Goal: Information Seeking & Learning: Find specific fact

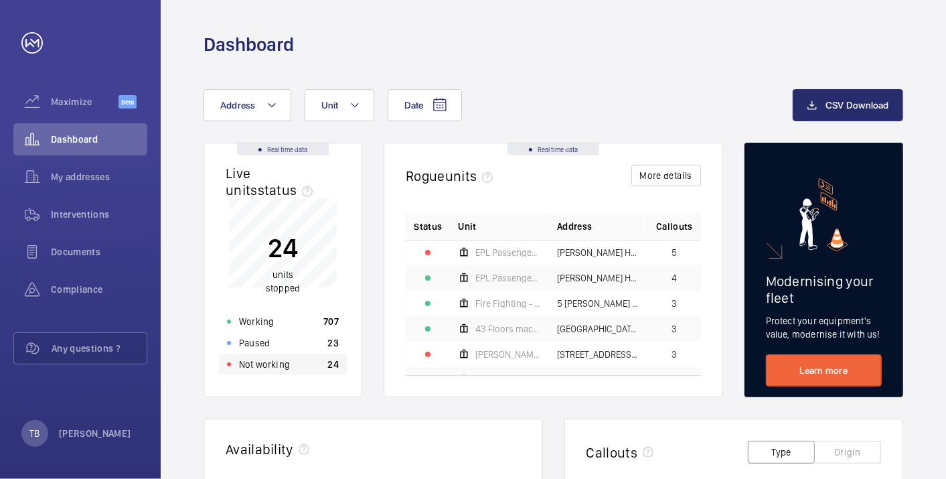
click at [276, 369] on p "Not working" at bounding box center [264, 363] width 51 height 13
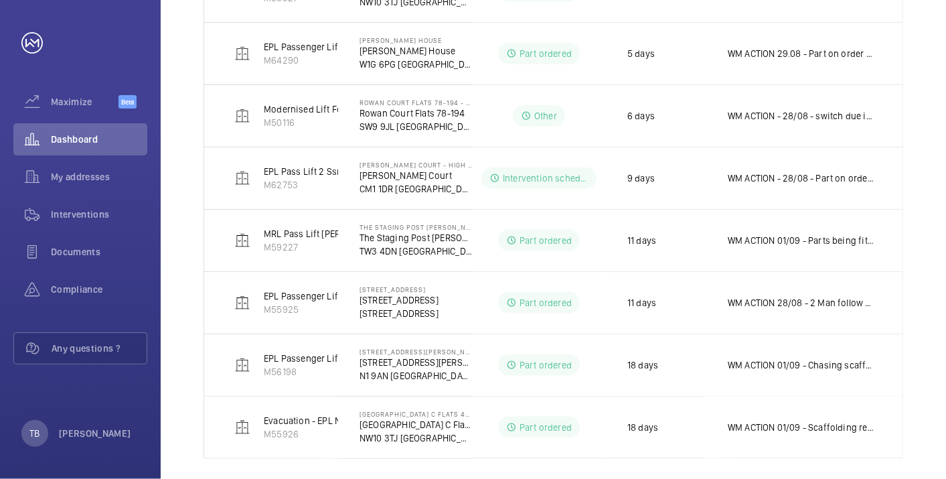
scroll to position [891, 0]
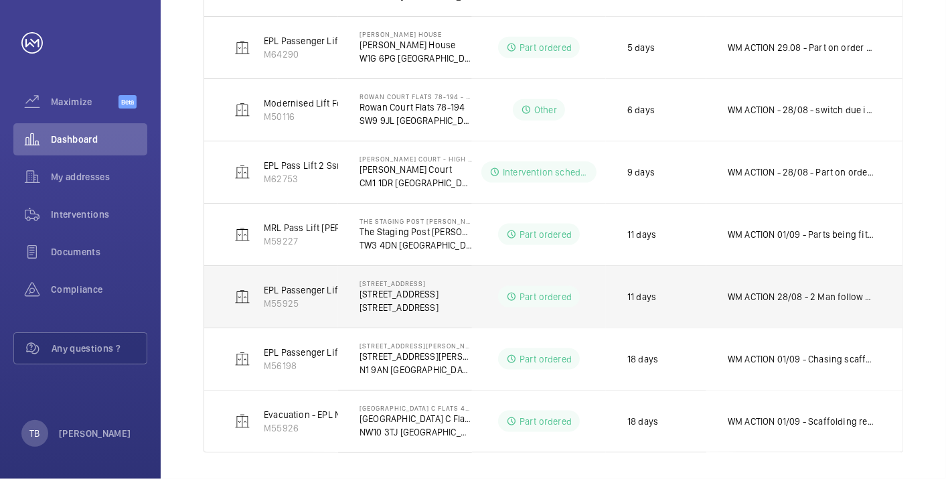
click at [768, 304] on td "WM ACTION 28/08 - 2 Man follow up required 26/08 - Car guide shoes due in [DATE…" at bounding box center [804, 296] width 196 height 62
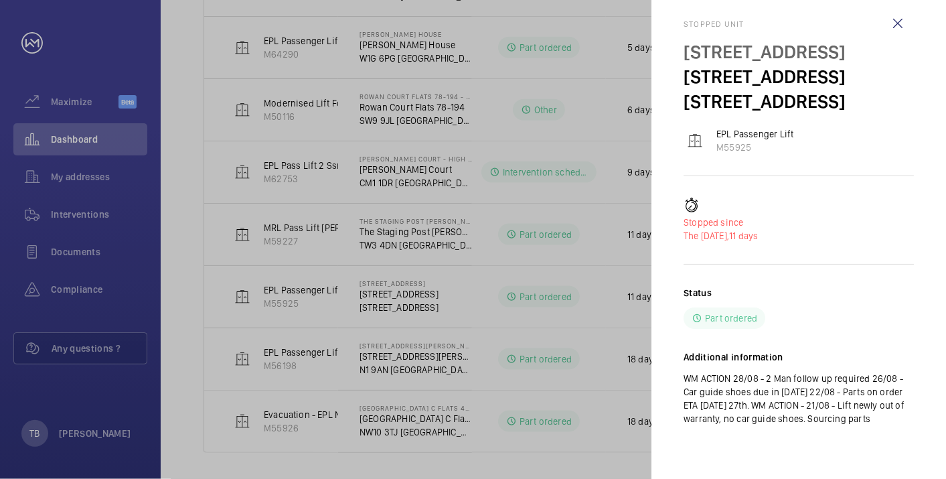
scroll to position [0, 0]
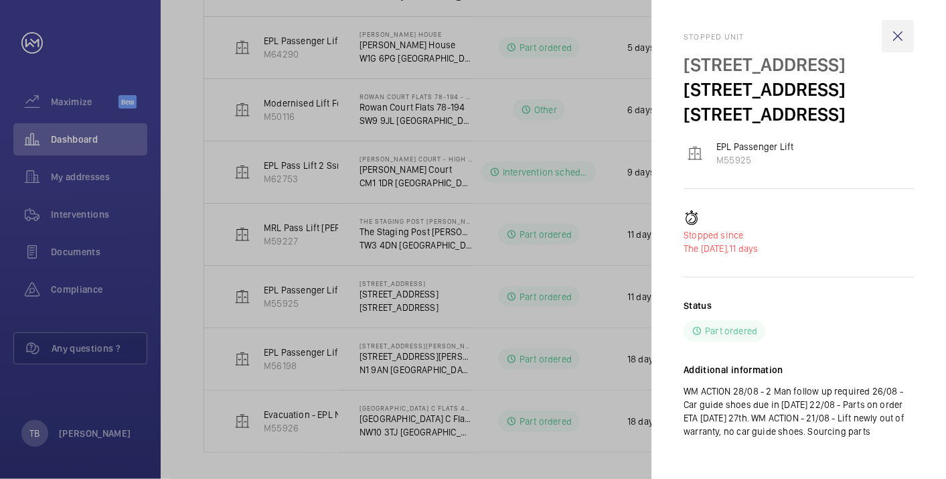
click at [894, 41] on wm-front-icon-button at bounding box center [897, 36] width 32 height 32
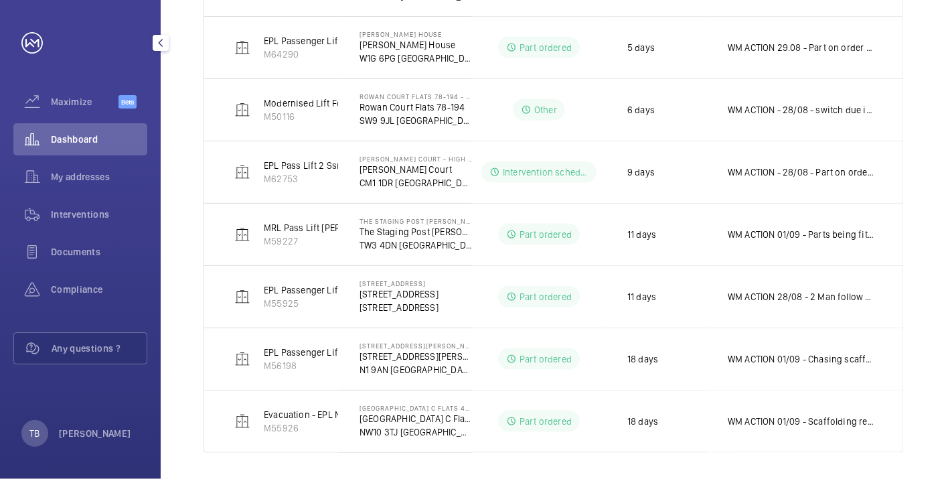
click at [76, 129] on div "Dashboard" at bounding box center [80, 139] width 134 height 32
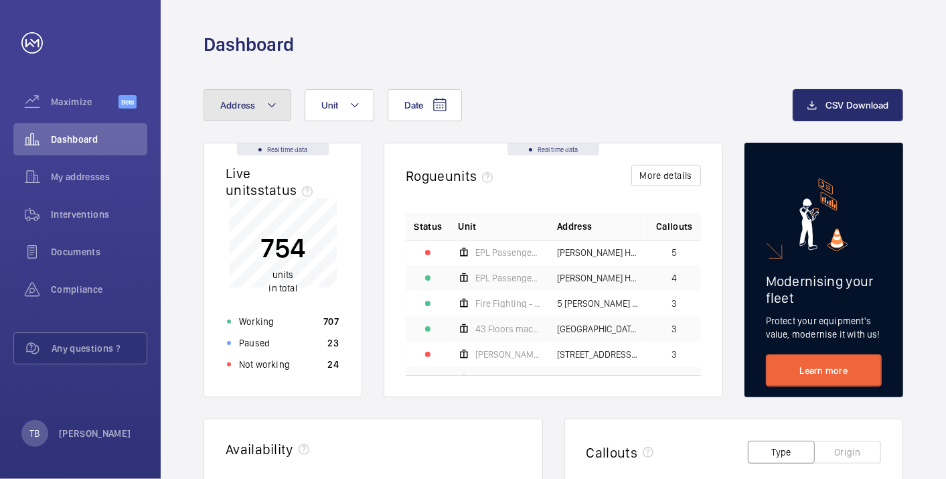
click at [260, 119] on button "Address" at bounding box center [247, 105] width 88 height 32
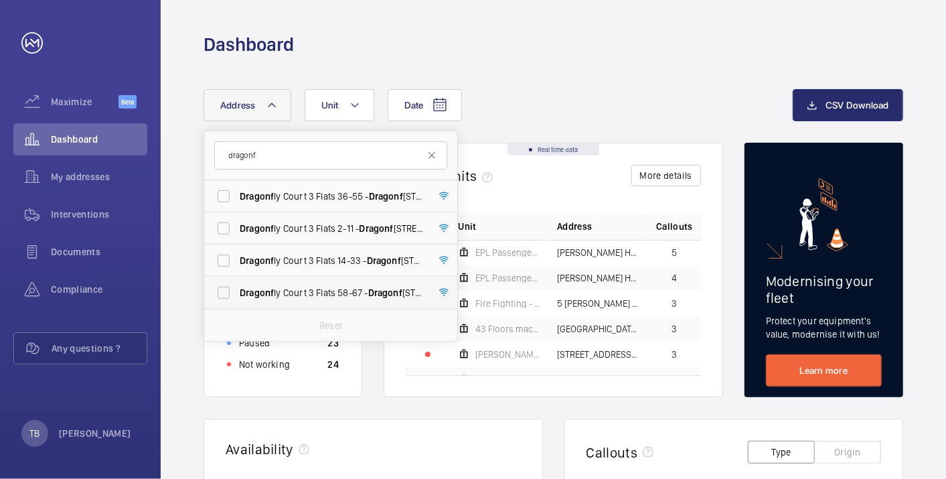
type input "dragonf"
click at [329, 290] on span "Dragonf ly Court 3 Flats 58-67 - Dragonf ly Court [STREET_ADDRESS]" at bounding box center [332, 292] width 184 height 13
click at [237, 290] on input "Dragonf ly Court 3 Flats 58-67 - Dragonf ly Court [STREET_ADDRESS]" at bounding box center [223, 292] width 27 height 27
checkbox input "true"
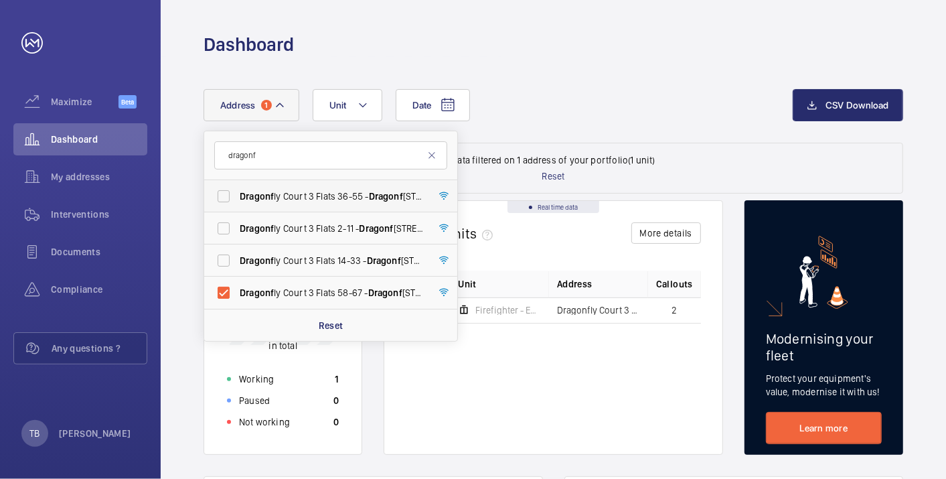
click at [224, 195] on label "Dragonf ly Court 3 Flats 36-55 - Dragonf ly Court [STREET_ADDRESS]" at bounding box center [320, 196] width 233 height 32
click at [224, 195] on input "Dragonf ly Court 3 Flats 36-55 - Dragonf ly Court [STREET_ADDRESS]" at bounding box center [223, 196] width 27 height 27
checkbox input "true"
click at [268, 377] on p "Working" at bounding box center [256, 378] width 35 height 13
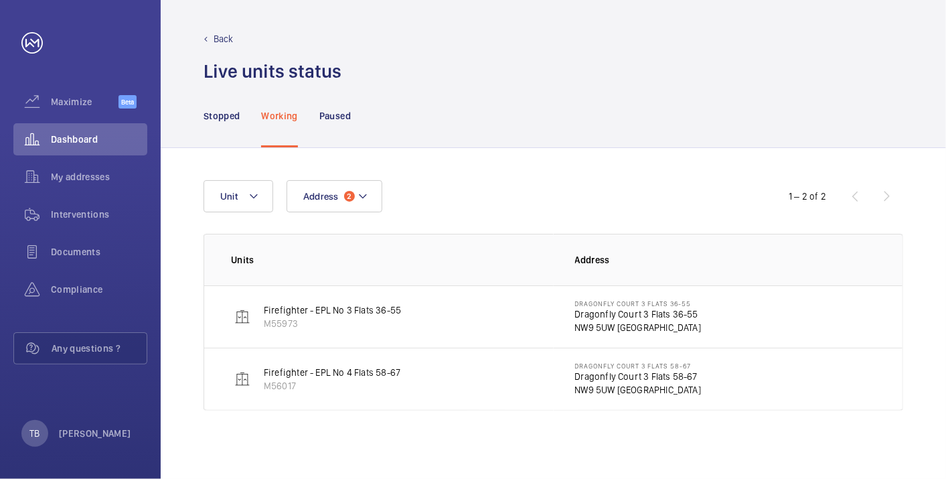
click at [639, 321] on p "NW9 5UW [GEOGRAPHIC_DATA]" at bounding box center [638, 327] width 126 height 13
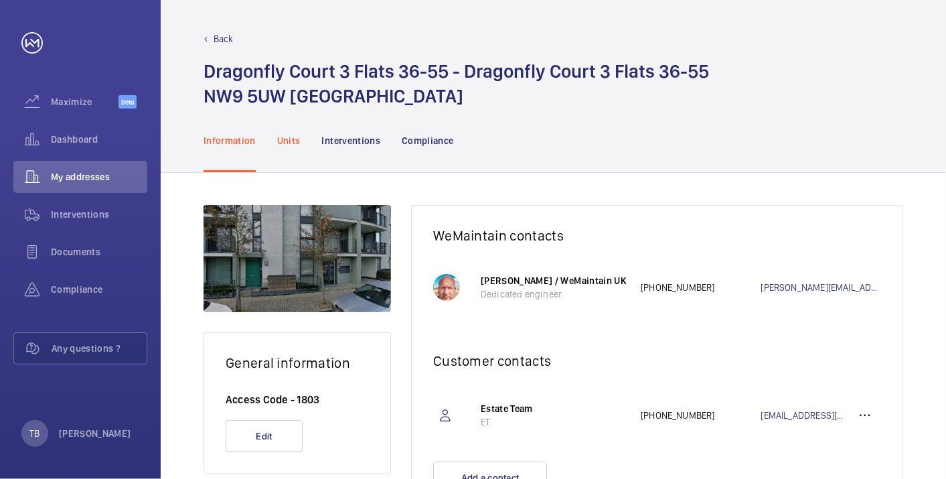
click at [288, 143] on p "Units" at bounding box center [288, 140] width 23 height 13
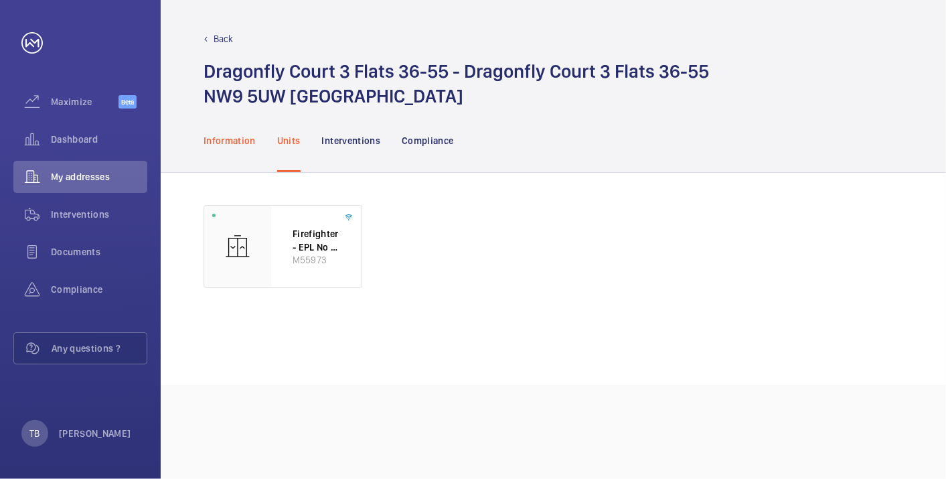
click at [232, 143] on p "Information" at bounding box center [229, 140] width 52 height 13
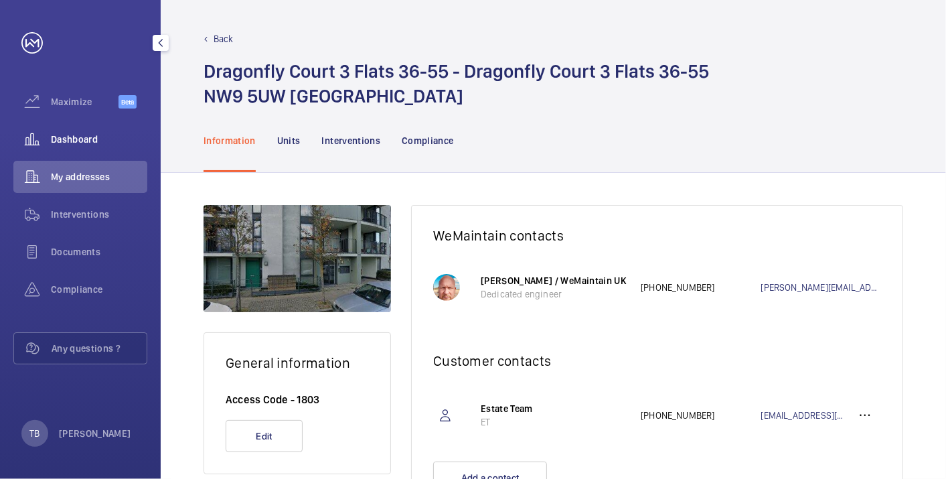
click at [74, 141] on span "Dashboard" at bounding box center [99, 139] width 96 height 13
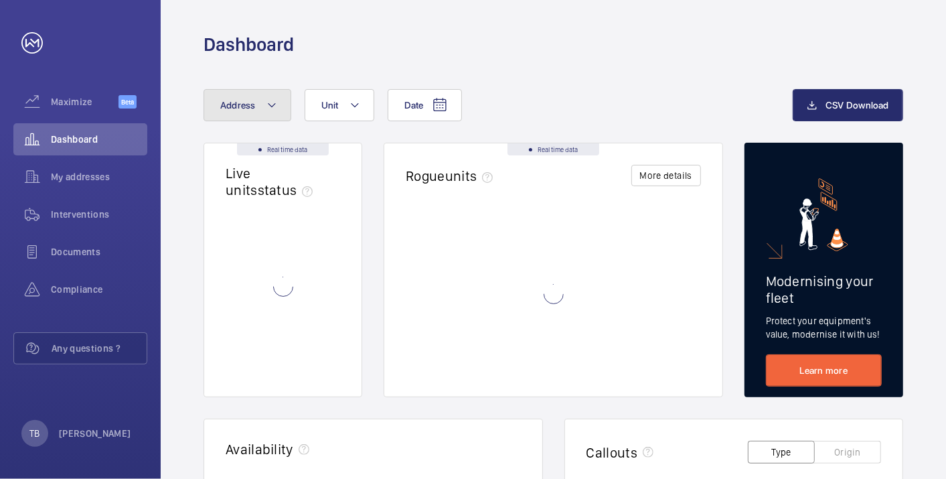
click at [249, 105] on span "Address" at bounding box center [237, 105] width 35 height 11
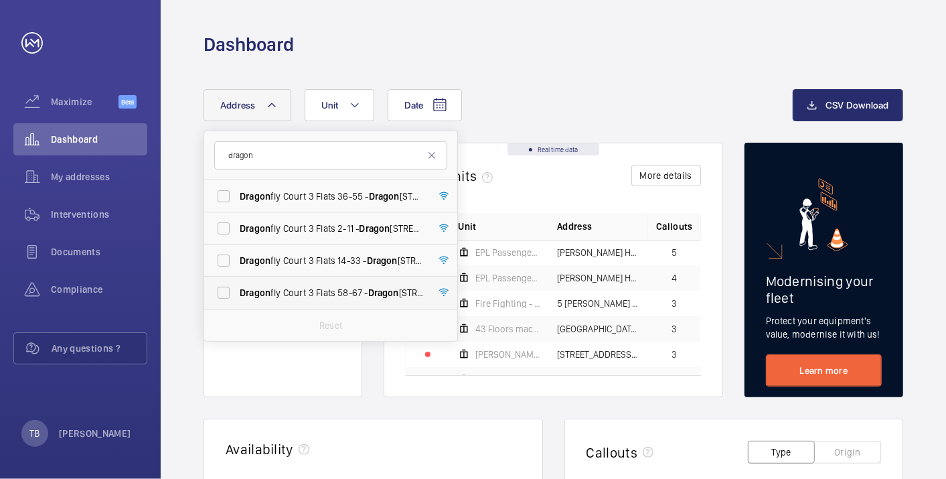
type input "dragon"
click at [337, 292] on span "Dragon fly Court 3 Flats 58-67 - Dragon fly [STREET_ADDRESS]" at bounding box center [332, 292] width 184 height 13
click at [237, 292] on input "Dragon fly Court 3 Flats 58-67 - Dragon fly [STREET_ADDRESS]" at bounding box center [223, 292] width 27 height 27
checkbox input "true"
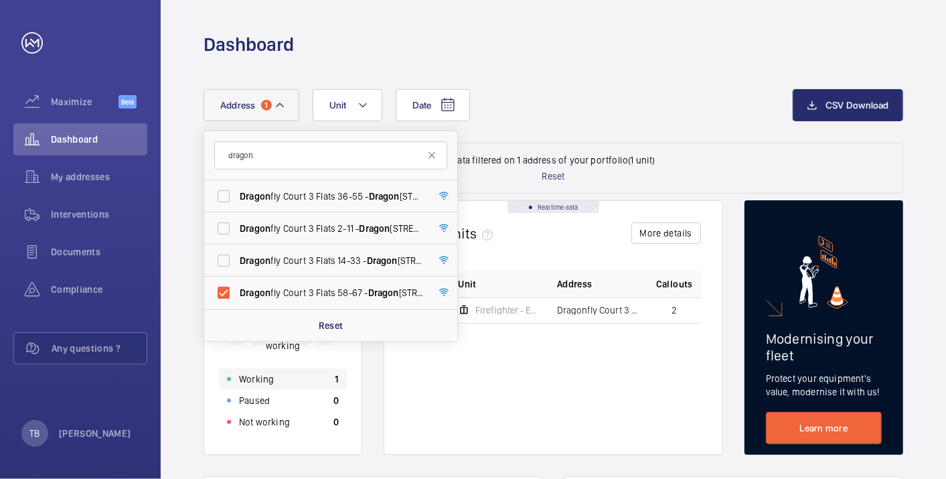
click at [294, 376] on div "Working 1" at bounding box center [283, 378] width 128 height 21
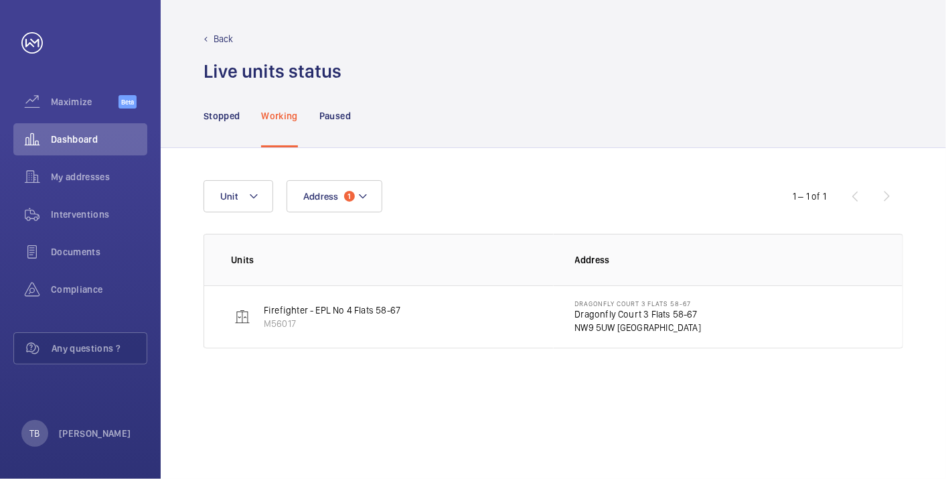
click at [621, 325] on p "NW9 5UW [GEOGRAPHIC_DATA]" at bounding box center [638, 327] width 126 height 13
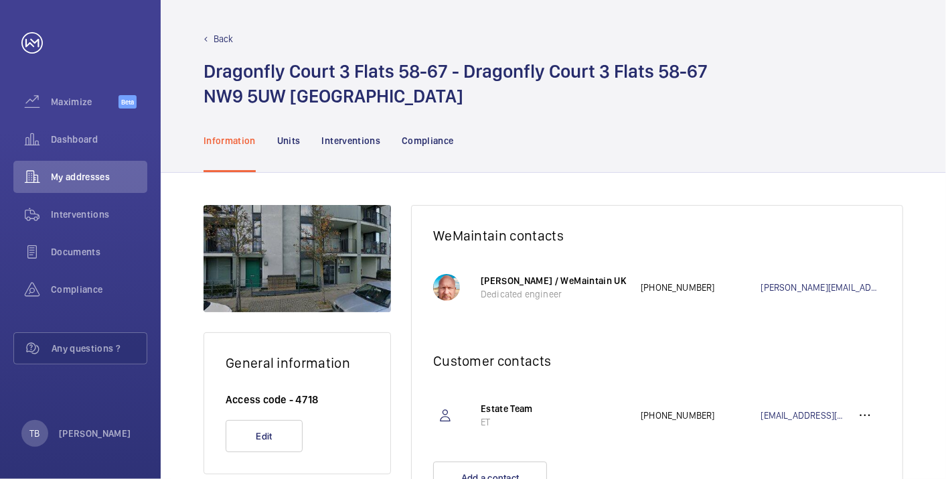
click at [604, 63] on h1 "Dragonfly Court 3 Flats [STREET_ADDRESS]" at bounding box center [455, 84] width 504 height 50
click at [302, 396] on p "Access code - 4718" at bounding box center [297, 399] width 143 height 14
copy p "4718"
click at [309, 402] on p "Access code - 4718" at bounding box center [297, 399] width 143 height 14
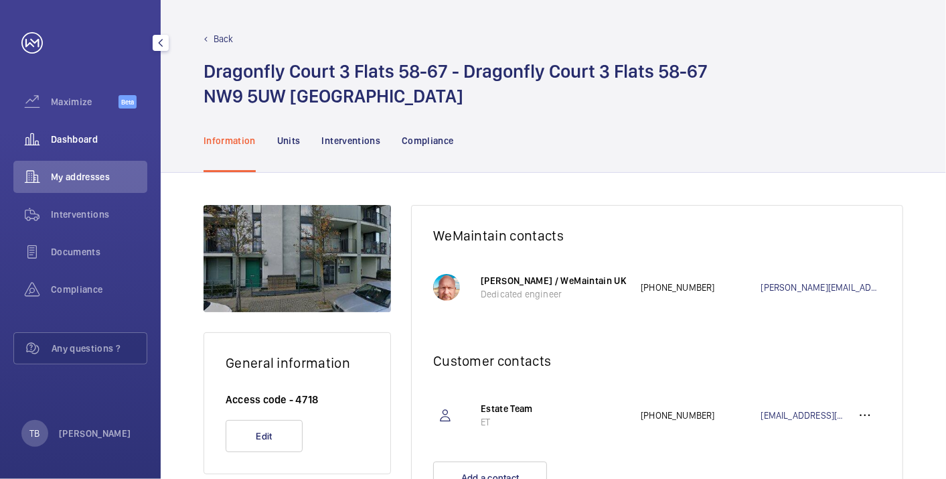
click at [103, 138] on span "Dashboard" at bounding box center [99, 139] width 96 height 13
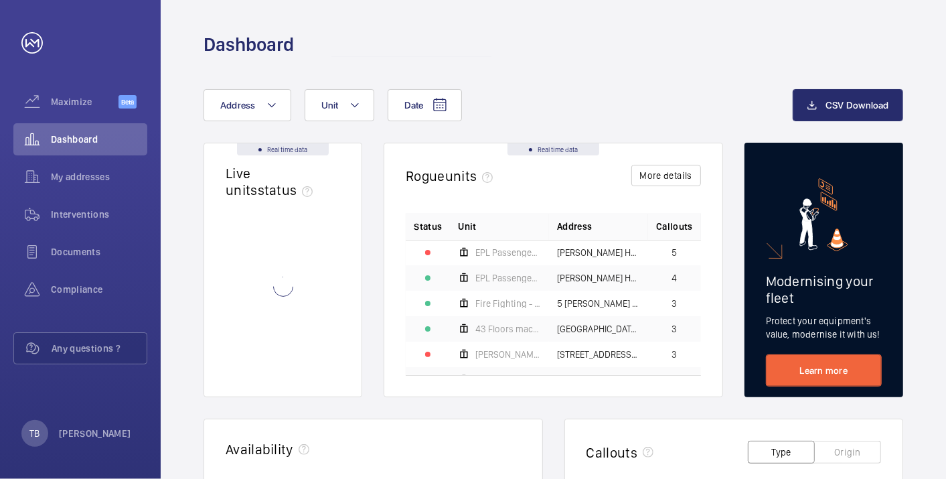
click at [627, 23] on div "Dashboard" at bounding box center [553, 28] width 785 height 57
